Goal: Book appointment/travel/reservation

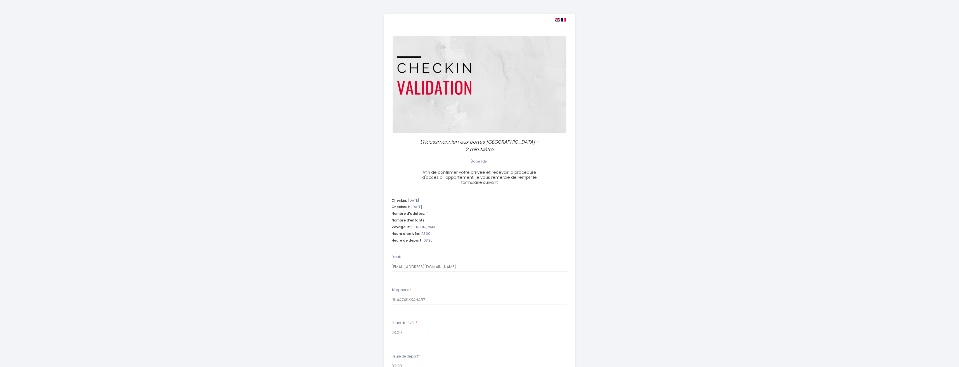
select select "23:00"
select select "03:30"
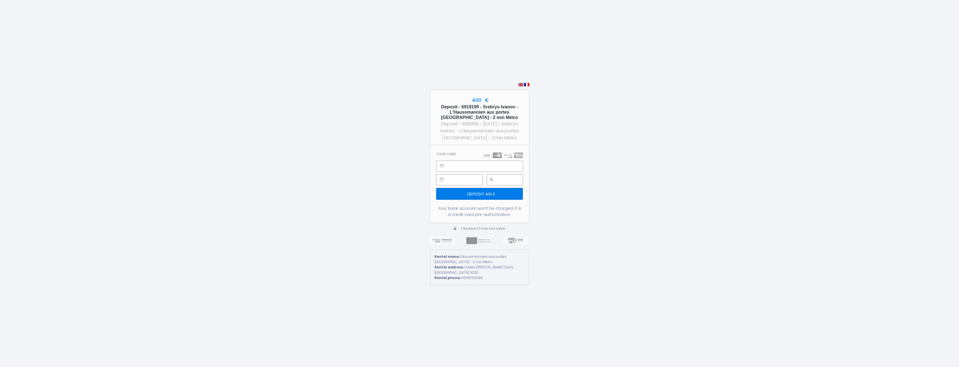
click at [488, 195] on input "Deposit 400 €" at bounding box center [479, 194] width 86 height 12
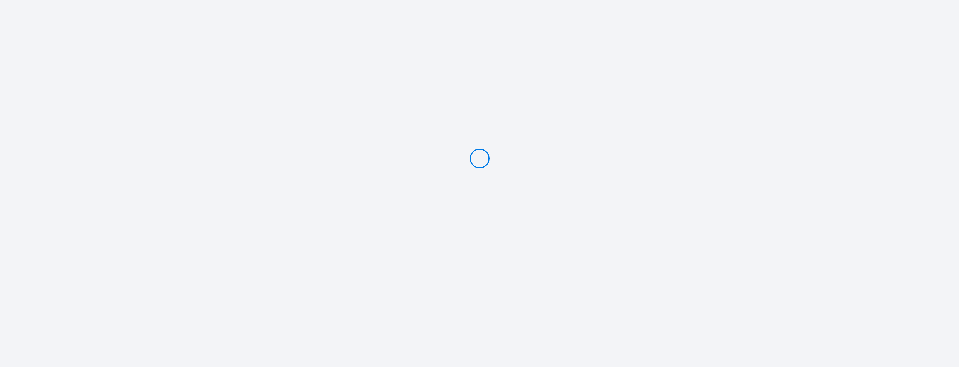
type input "Deposit 400 €"
